Goal: Check status: Check status

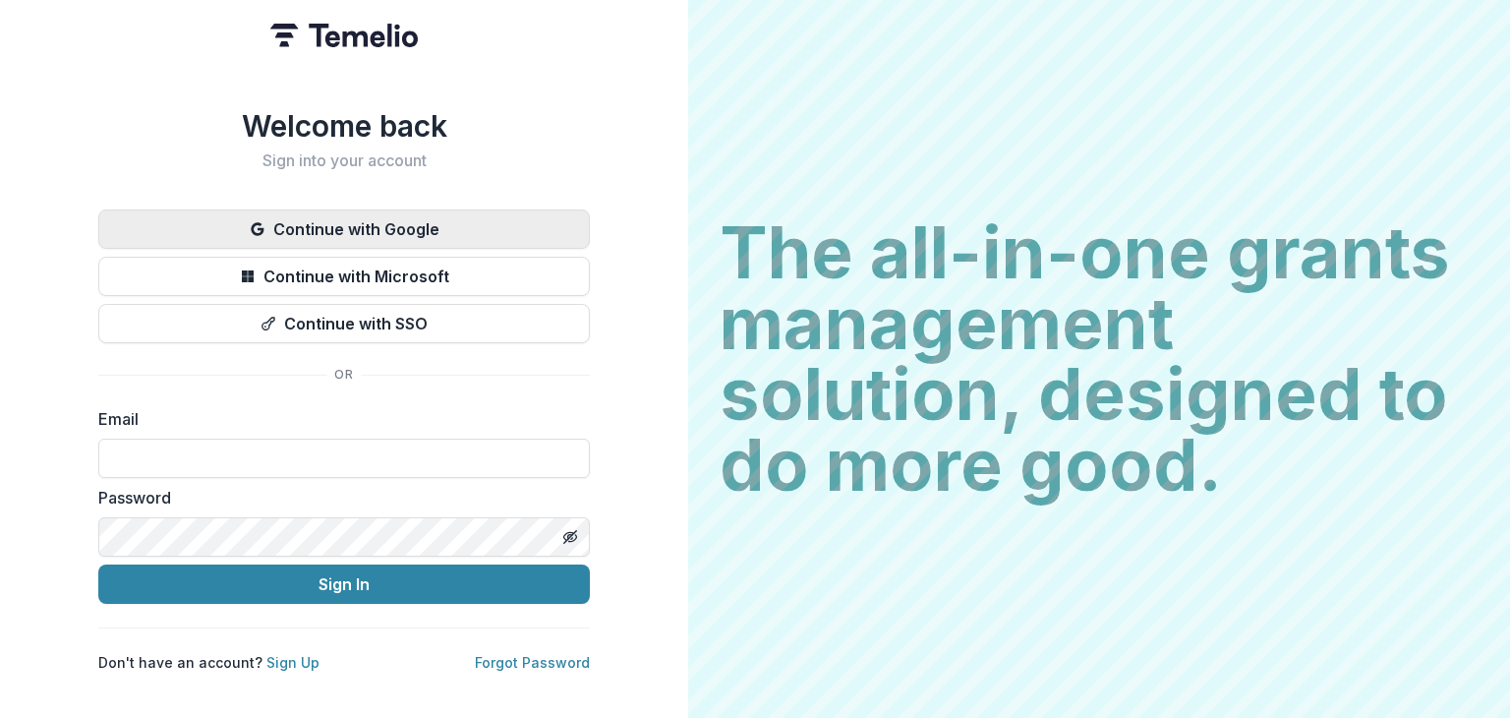
click at [358, 213] on button "Continue with Google" at bounding box center [344, 228] width 492 height 39
